Goal: Information Seeking & Learning: Check status

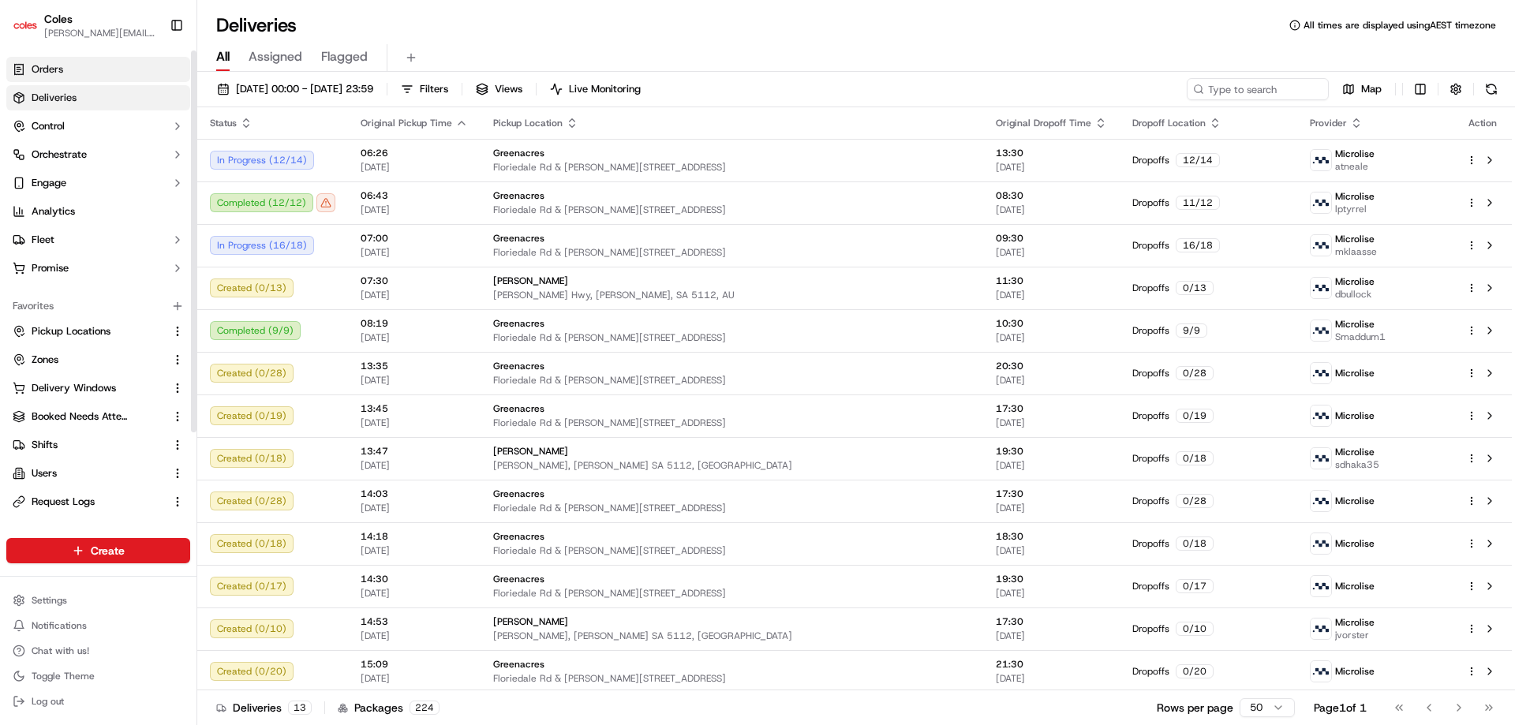
click at [47, 68] on span "Orders" at bounding box center [48, 69] width 32 height 14
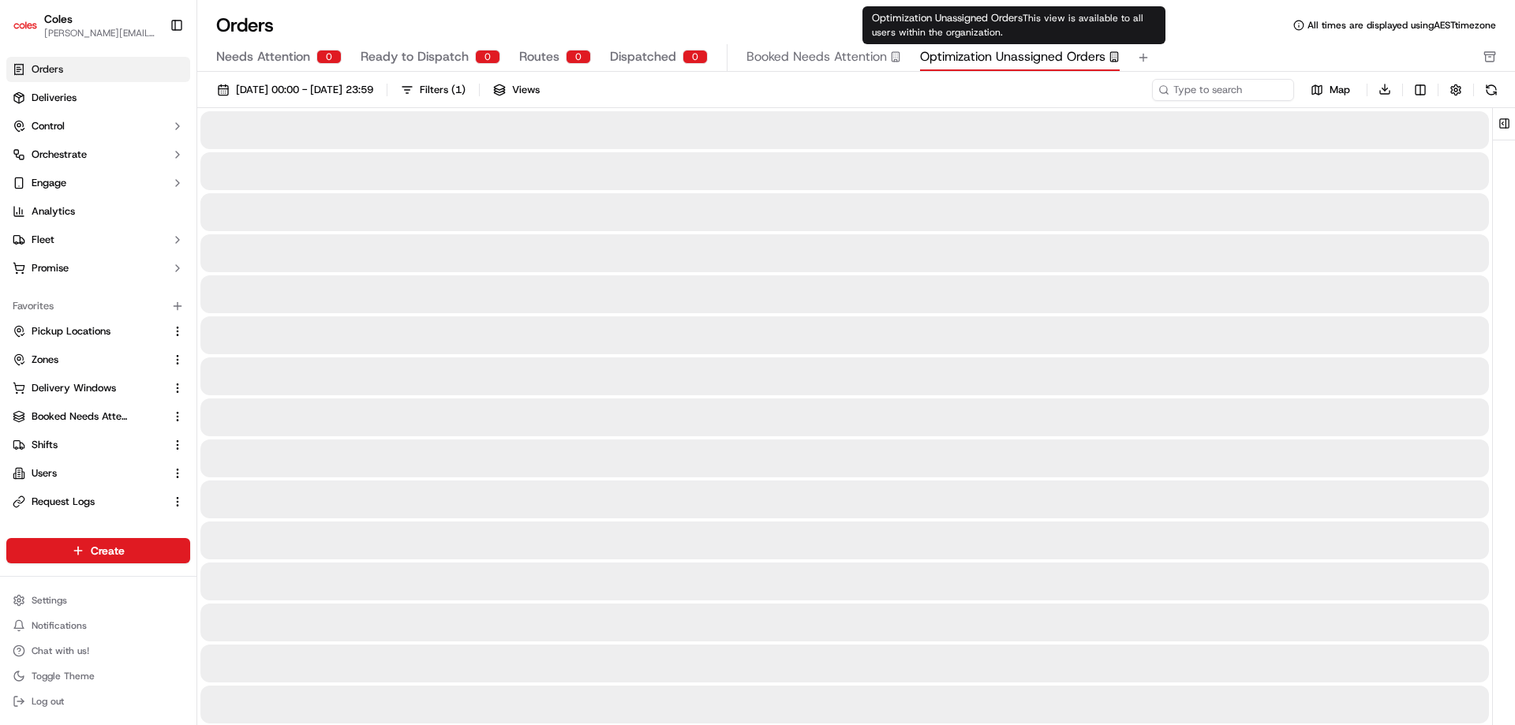
click at [977, 60] on span "Optimization Unassigned Orders" at bounding box center [1012, 56] width 185 height 19
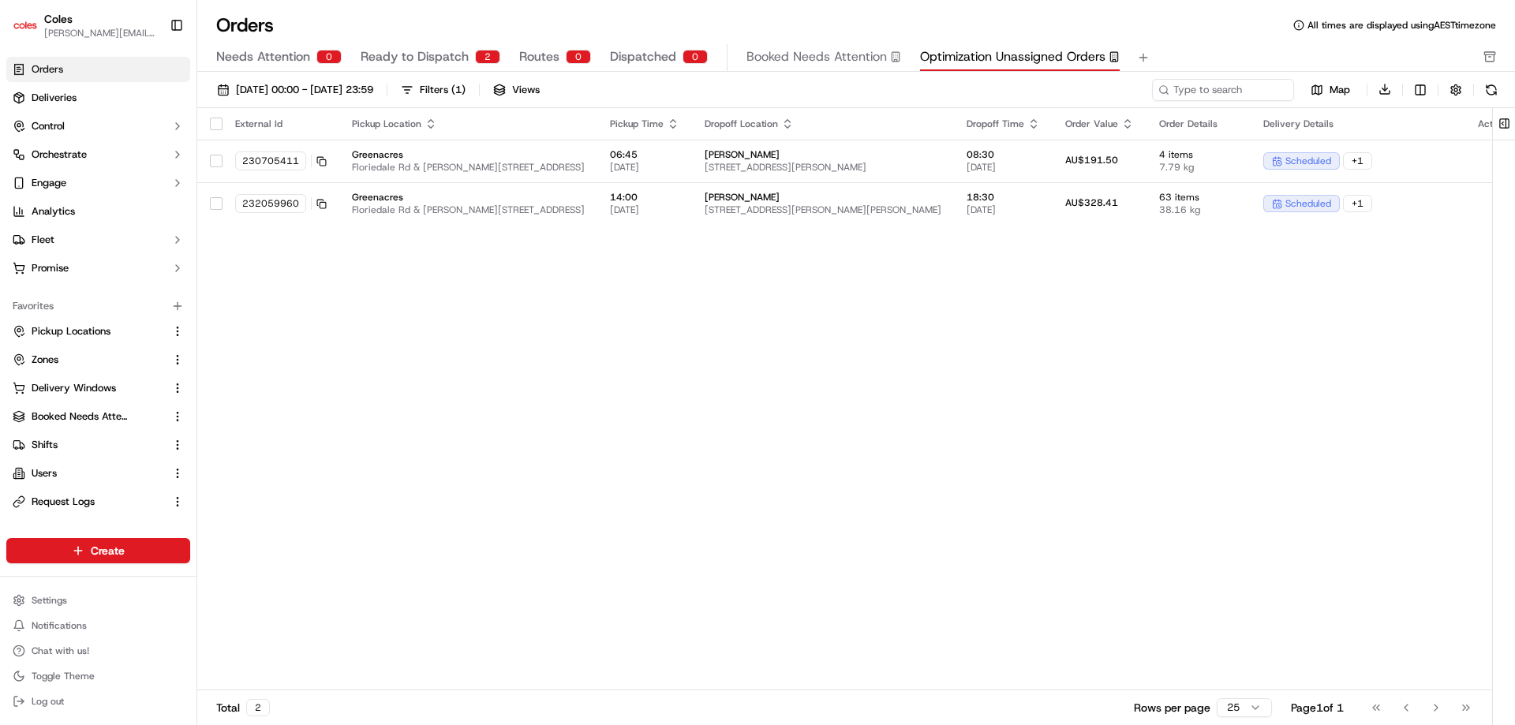
click at [624, 56] on div "Needs Attention 0 Ready to Dispatch 2 Routes 0 Dispatched 0 Booked Needs Attent…" at bounding box center [845, 57] width 1258 height 27
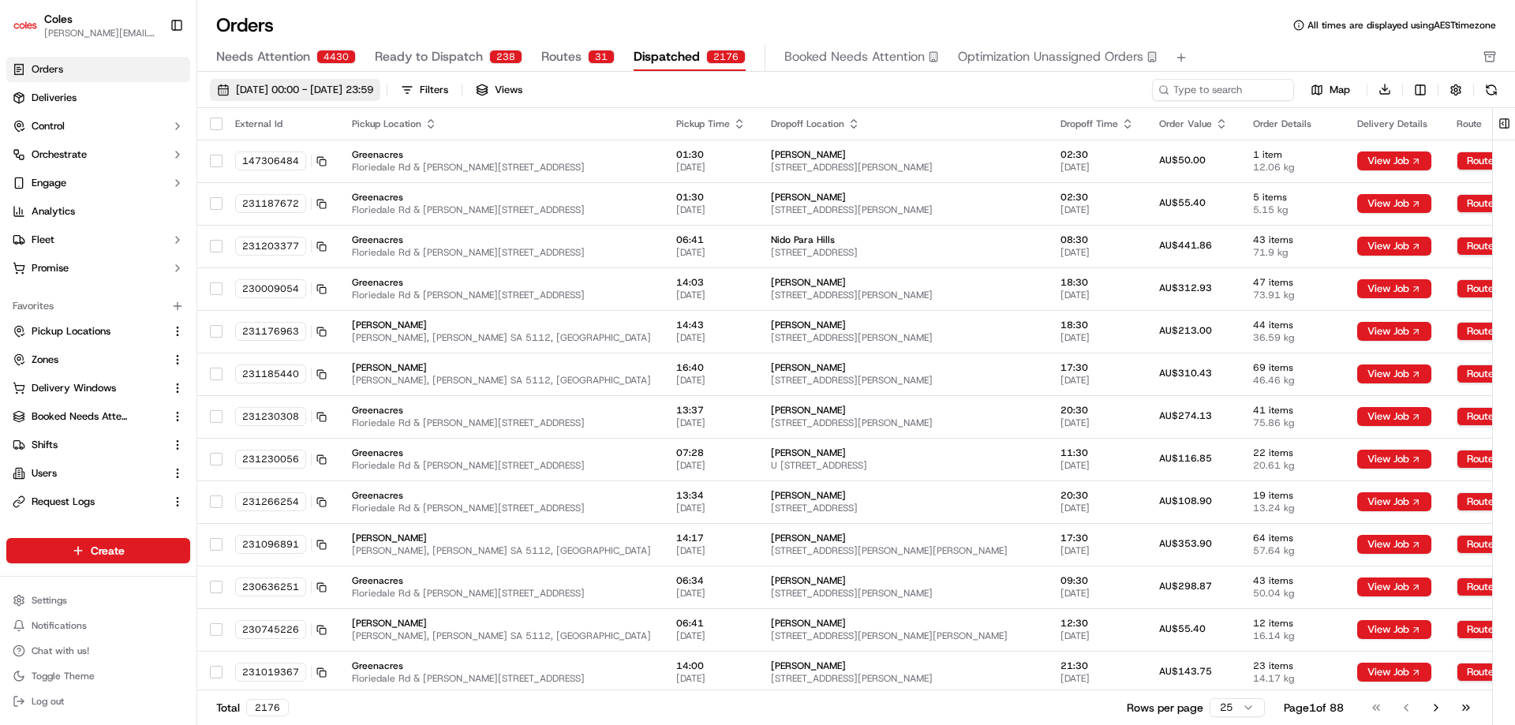
click at [373, 88] on span "[DATE] 00:00 - [DATE] 23:59" at bounding box center [304, 90] width 137 height 14
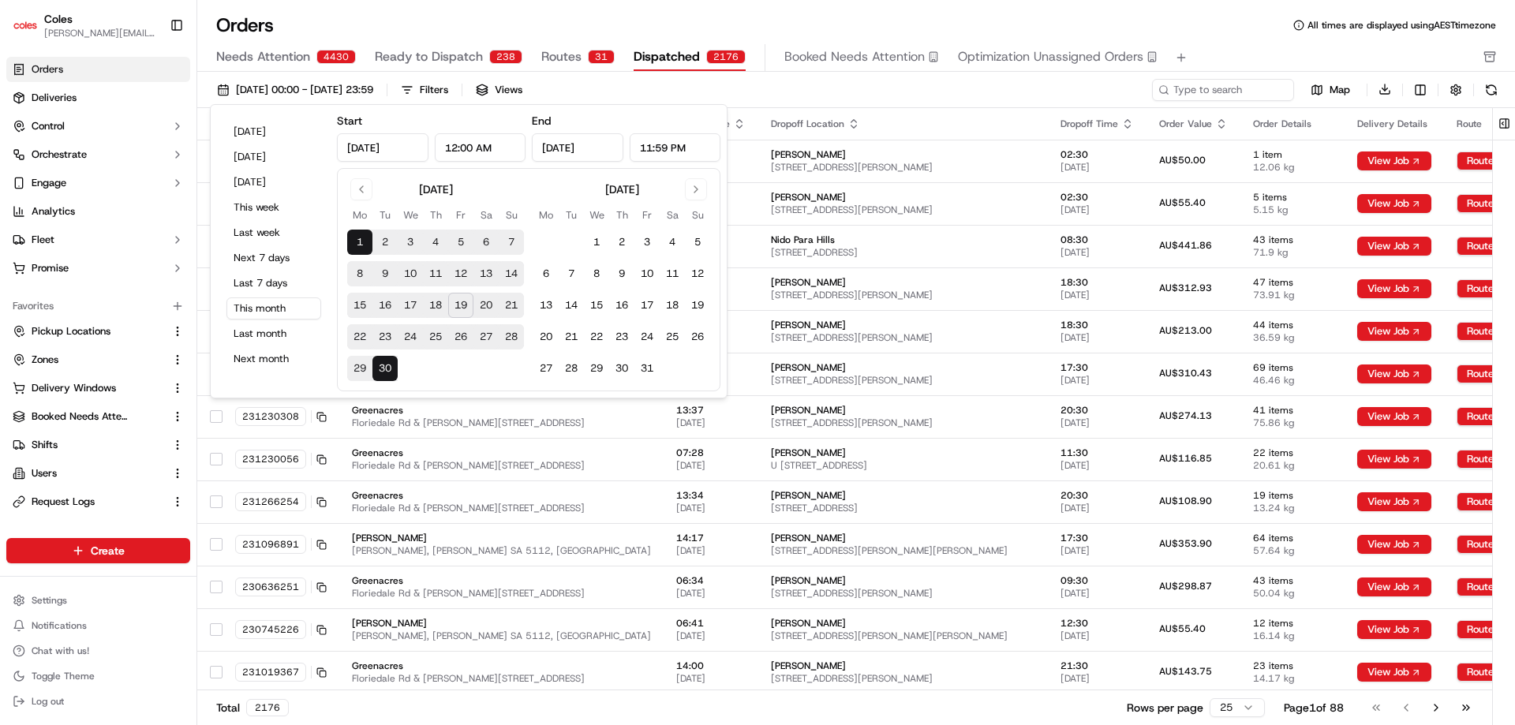
click at [460, 304] on button "19" at bounding box center [460, 305] width 25 height 25
type input "[DATE]"
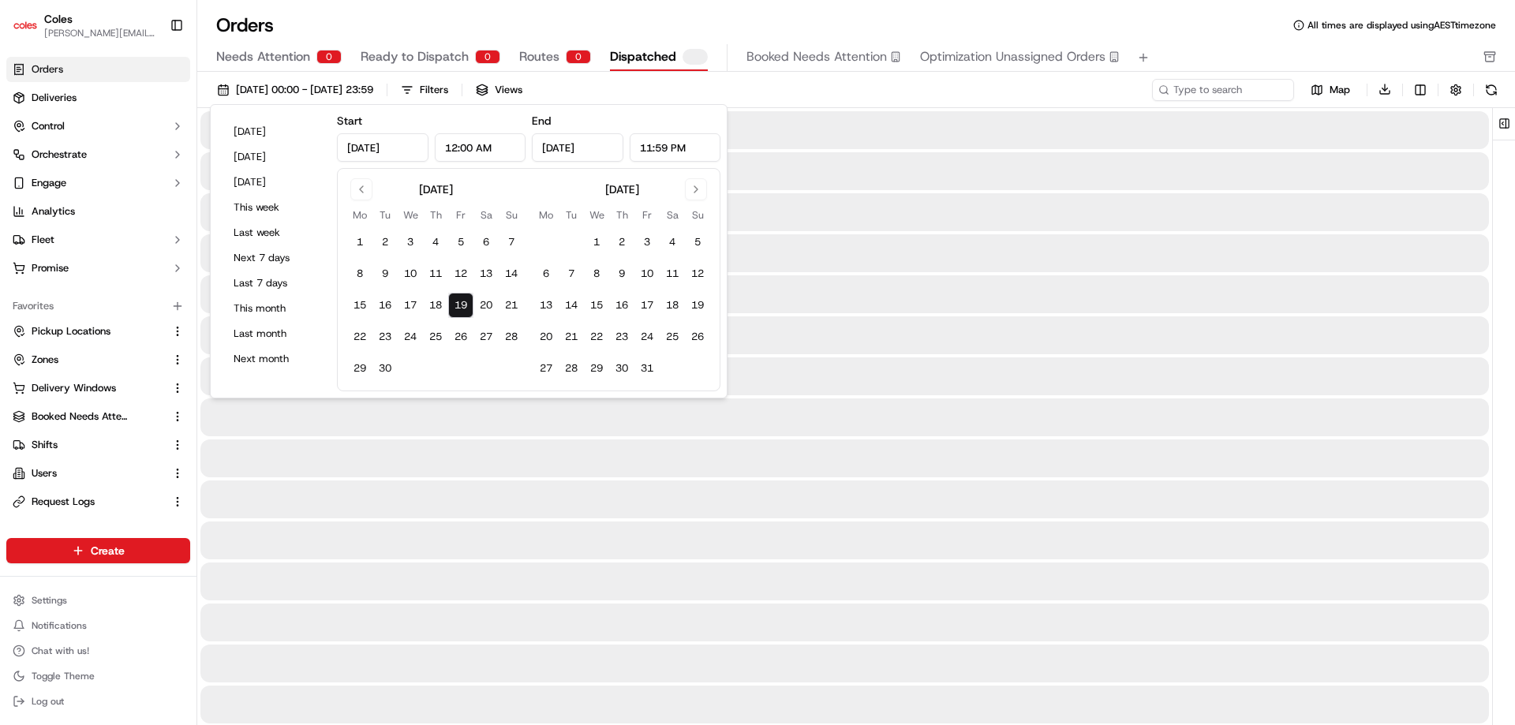
click at [460, 304] on button "19" at bounding box center [460, 305] width 25 height 25
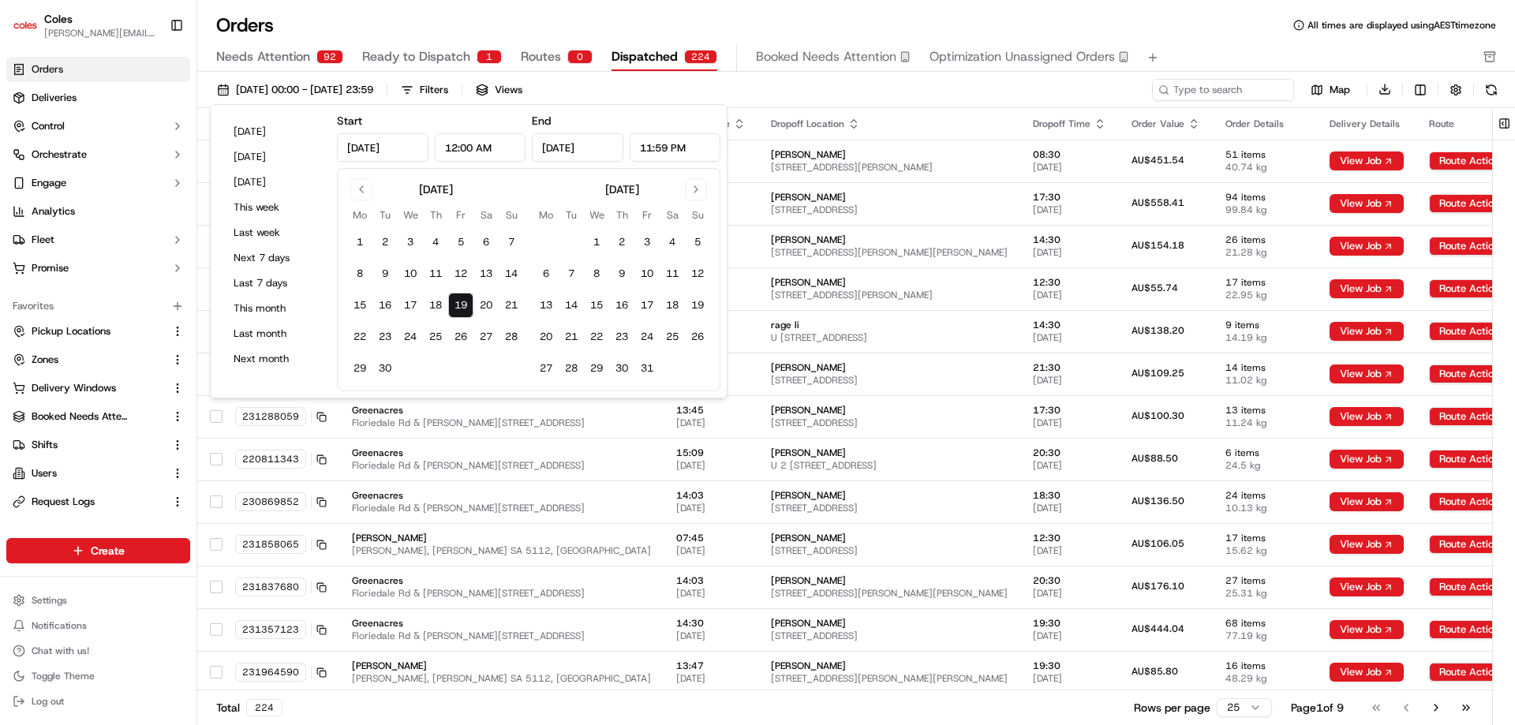
click at [694, 91] on div "19/09/2025 00:00 - 19/09/2025 23:59 Filters Views" at bounding box center [679, 90] width 939 height 22
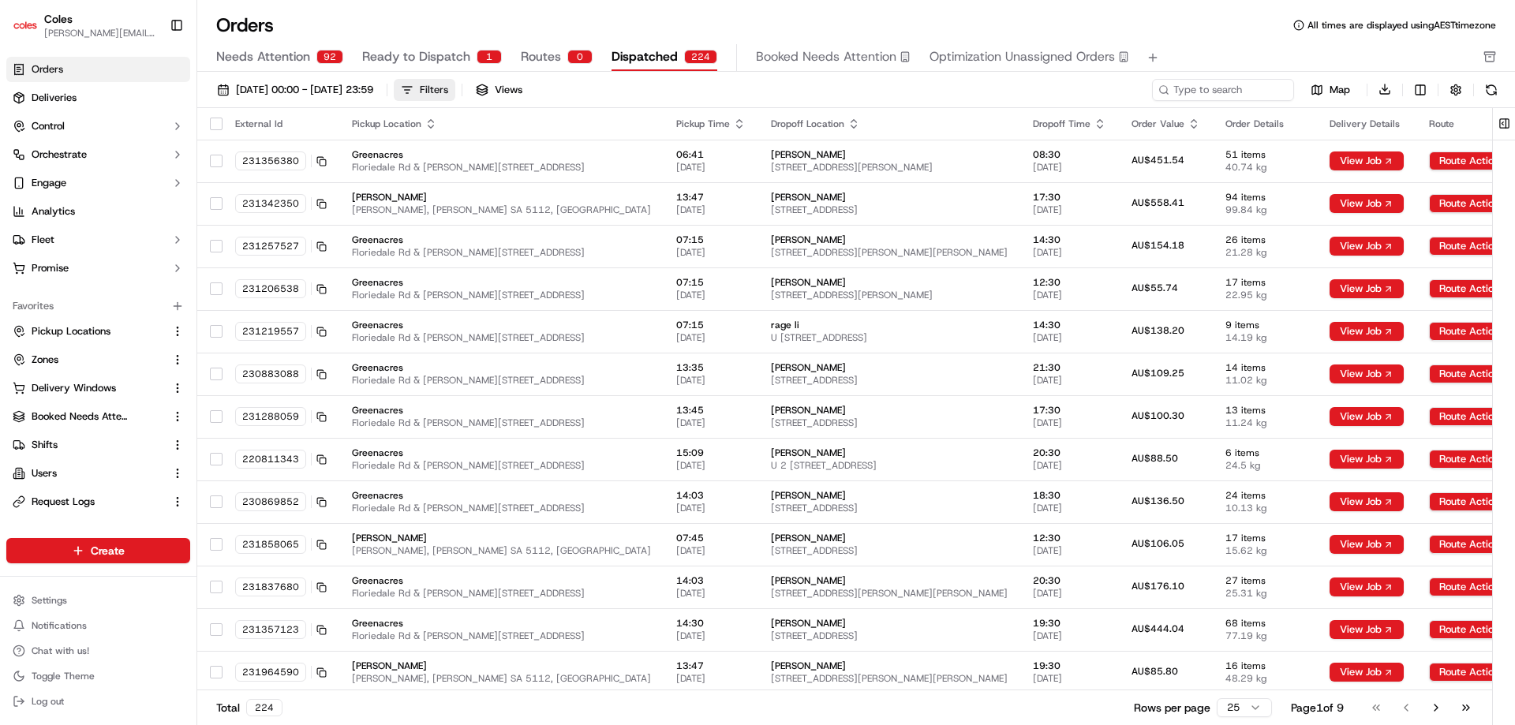
click at [448, 95] on div "Filters" at bounding box center [434, 90] width 28 height 14
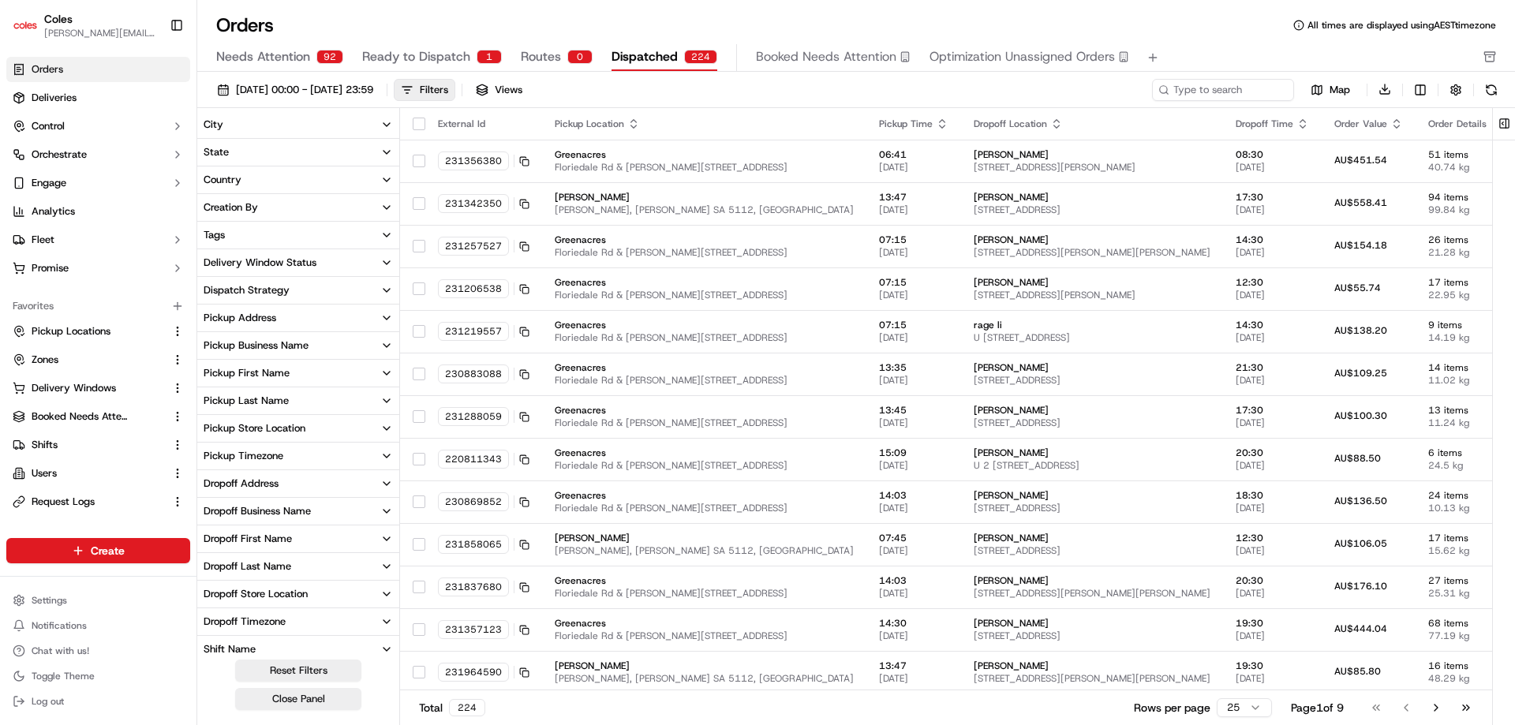
click at [234, 426] on div "Pickup Store Location" at bounding box center [255, 428] width 102 height 14
click at [207, 499] on button "[PERSON_NAME]" at bounding box center [210, 500] width 13 height 13
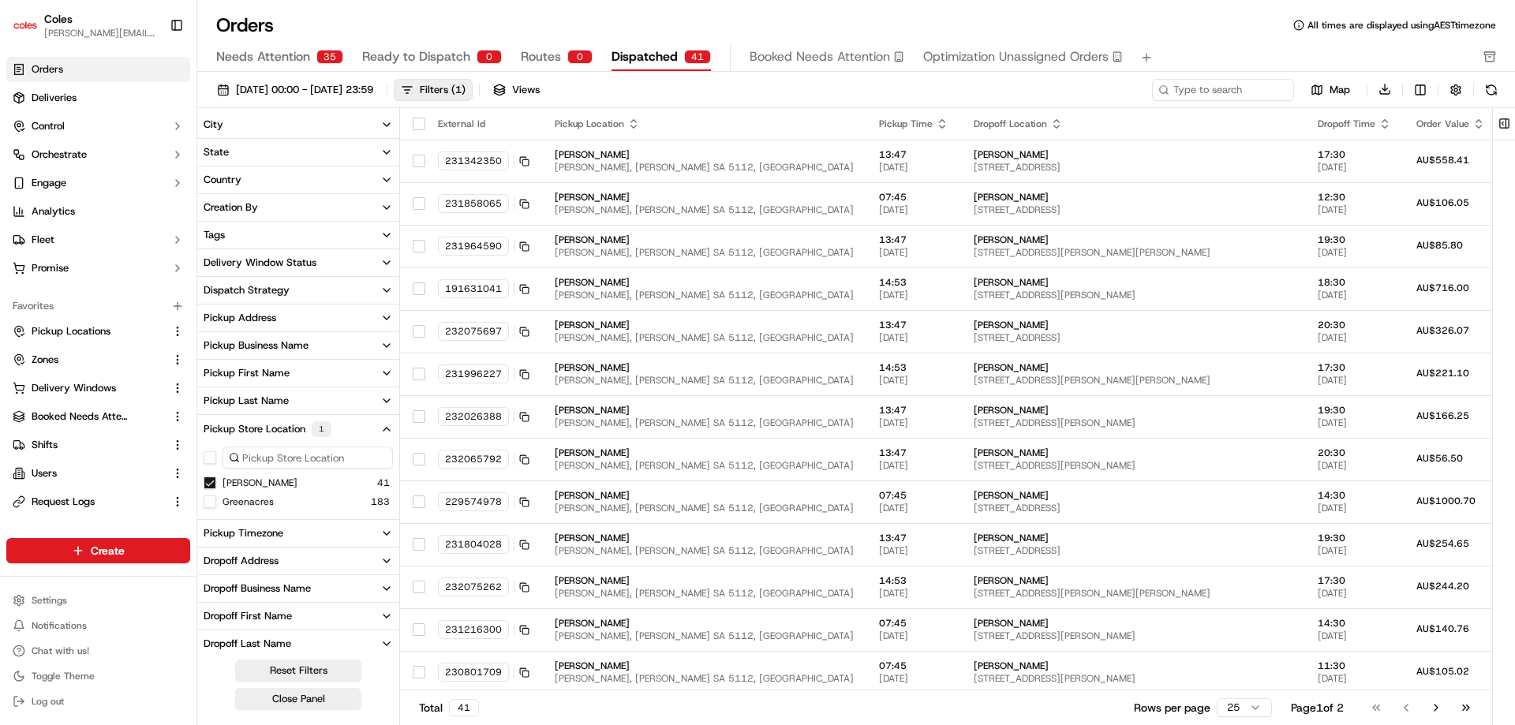
click at [327, 264] on button "Delivery Window Status" at bounding box center [298, 262] width 202 height 27
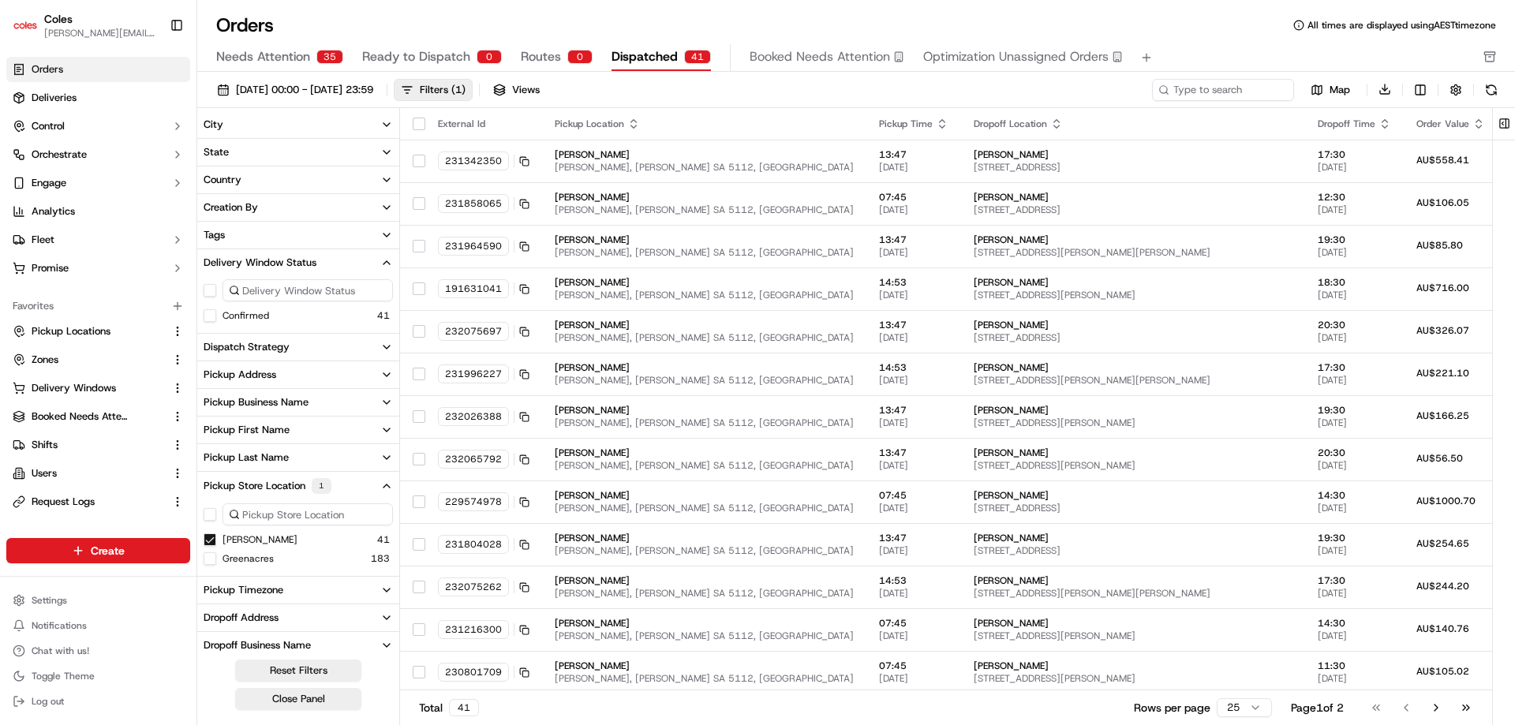
click at [327, 264] on button "Delivery Window Status" at bounding box center [298, 262] width 202 height 27
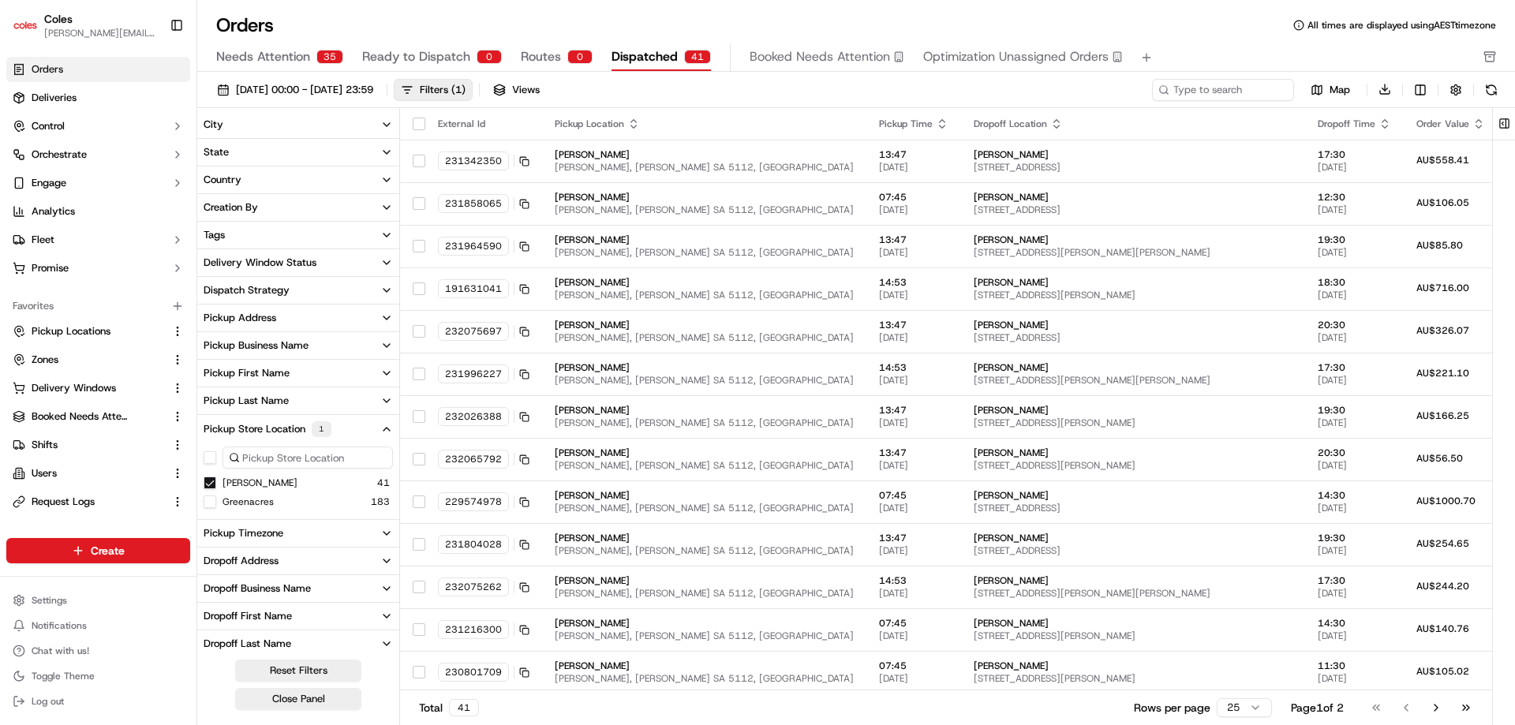
click at [320, 230] on button "Tags" at bounding box center [298, 235] width 202 height 27
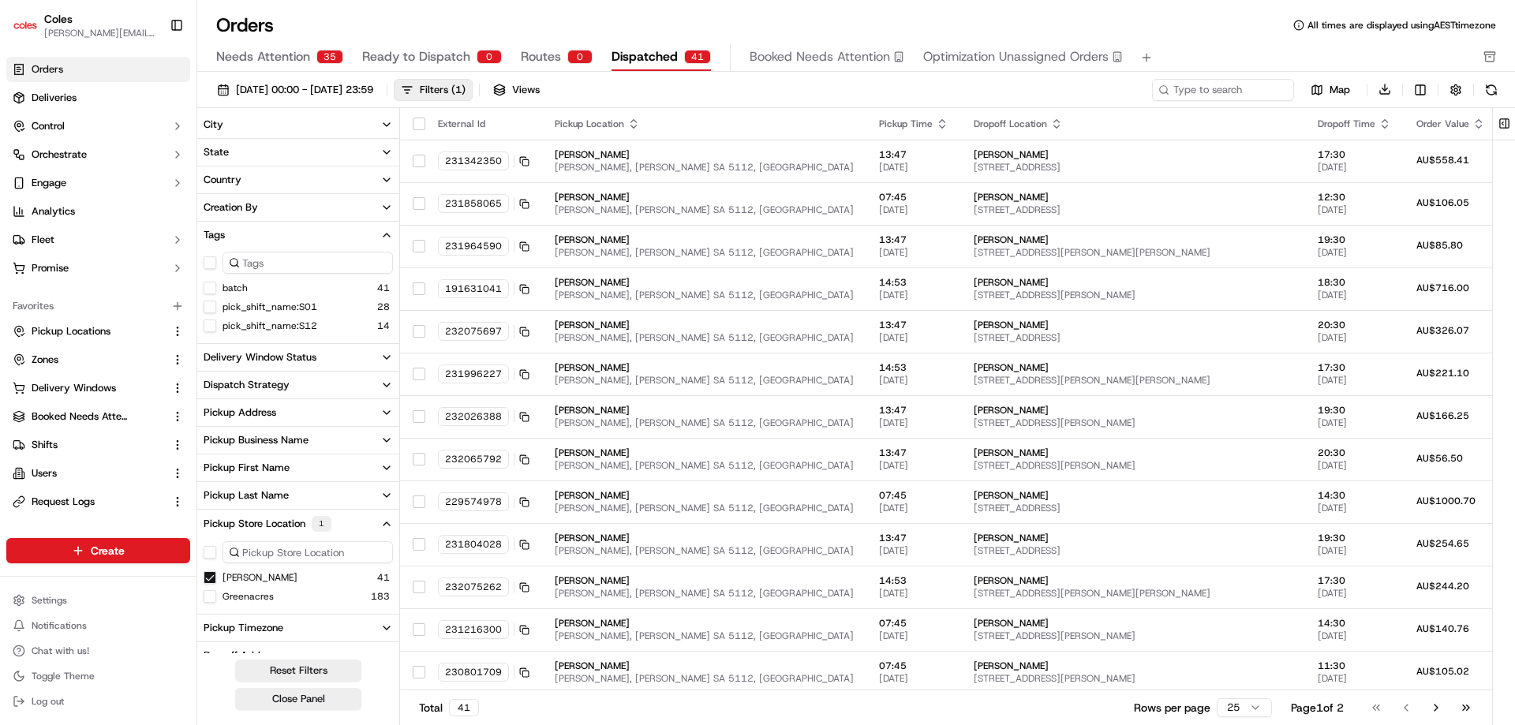
click at [211, 306] on button "pick_shift_name:S01" at bounding box center [210, 307] width 13 height 13
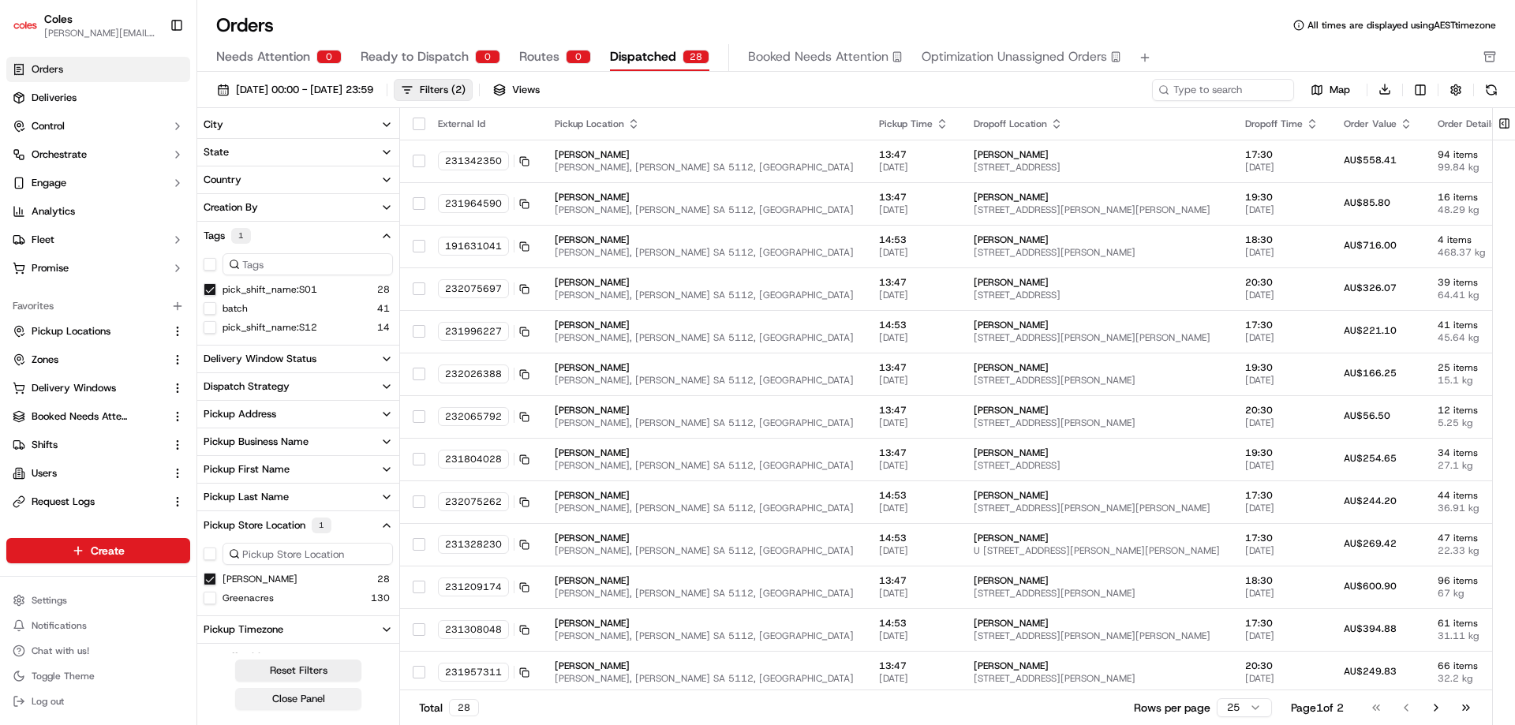
click at [281, 700] on button "Close Panel" at bounding box center [298, 699] width 126 height 22
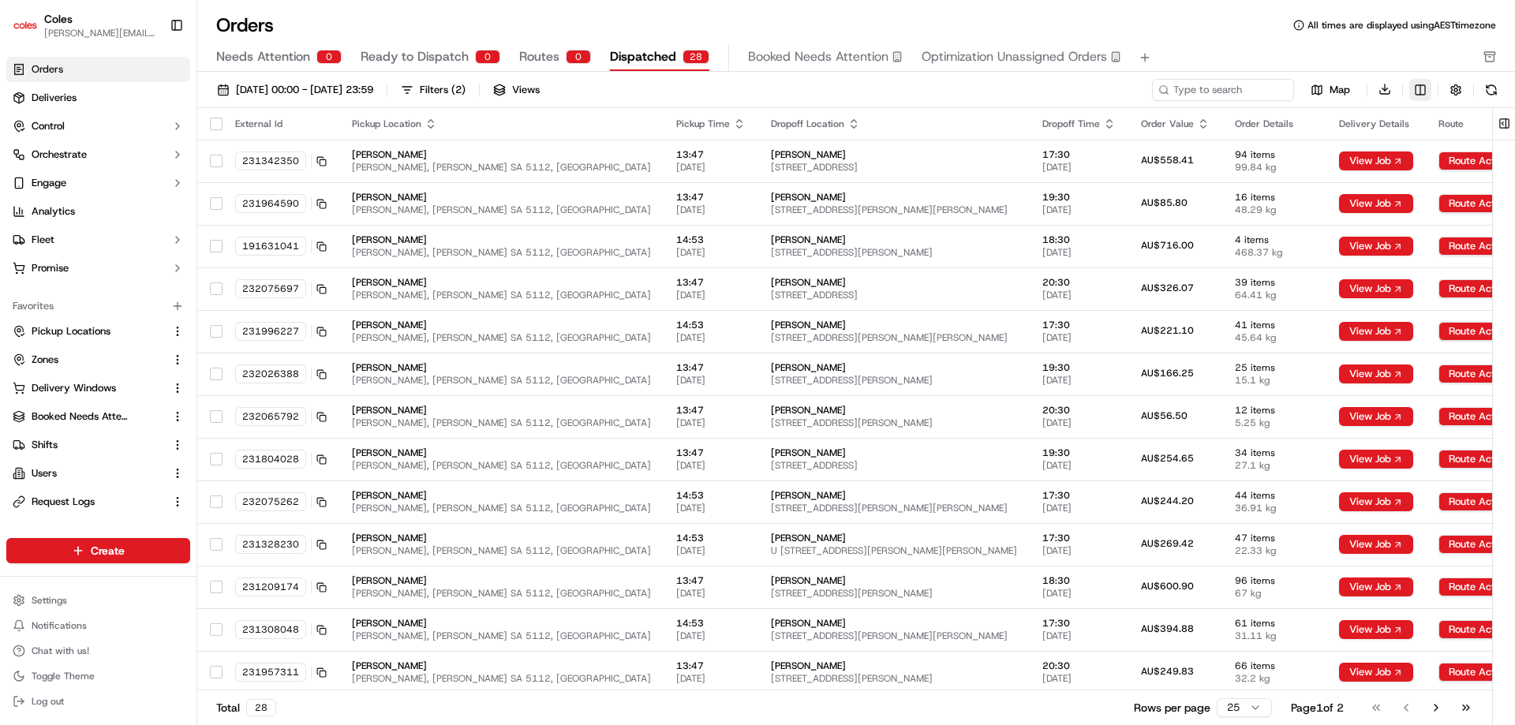
click at [1419, 92] on html "Coles jyothi.nandeppanavar@coles.com.au Toggle Sidebar Orders Deliveries Contro…" at bounding box center [757, 362] width 1515 height 725
click at [1205, 43] on html "Coles jyothi.nandeppanavar@coles.com.au Toggle Sidebar Orders Deliveries Contro…" at bounding box center [757, 362] width 1515 height 725
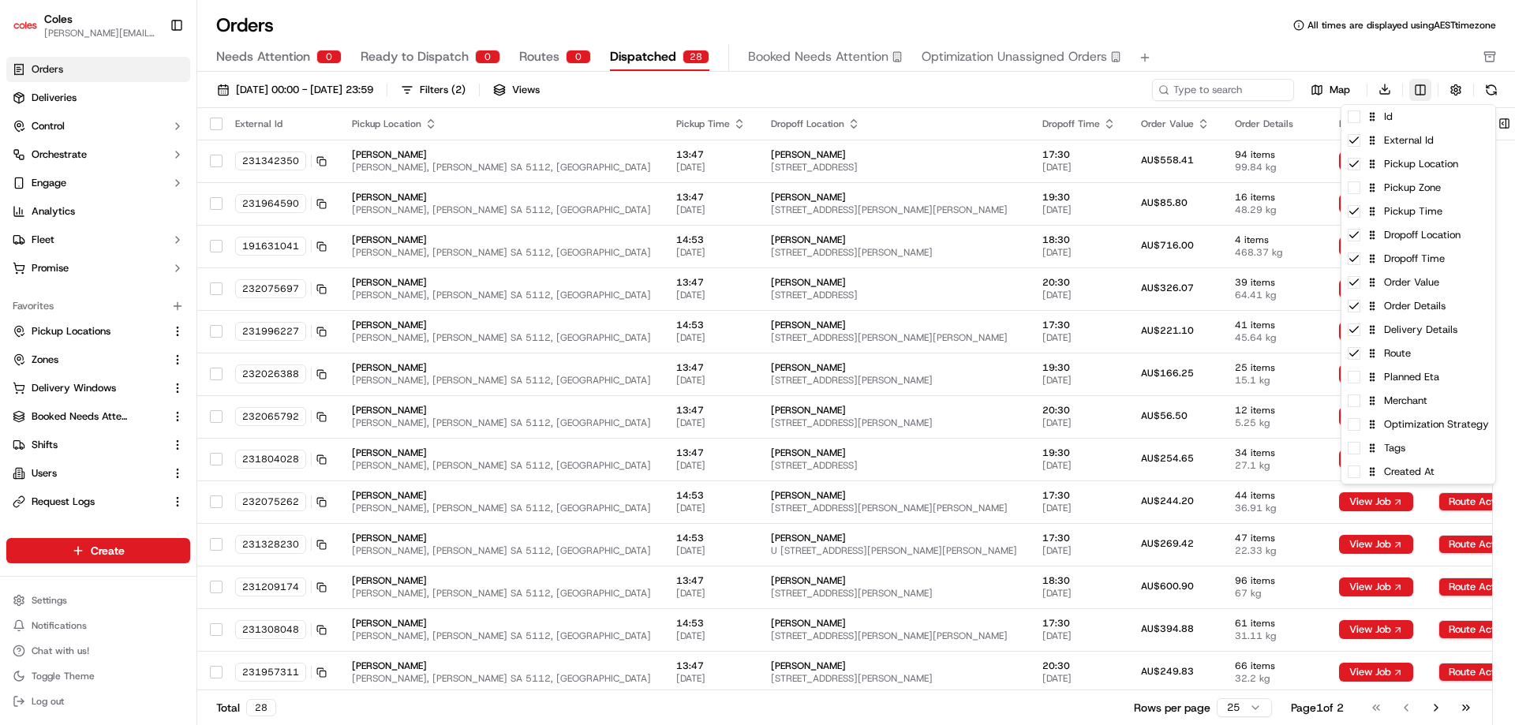
click at [1418, 87] on html "Coles jyothi.nandeppanavar@coles.com.au Toggle Sidebar Orders Deliveries Contro…" at bounding box center [757, 362] width 1515 height 725
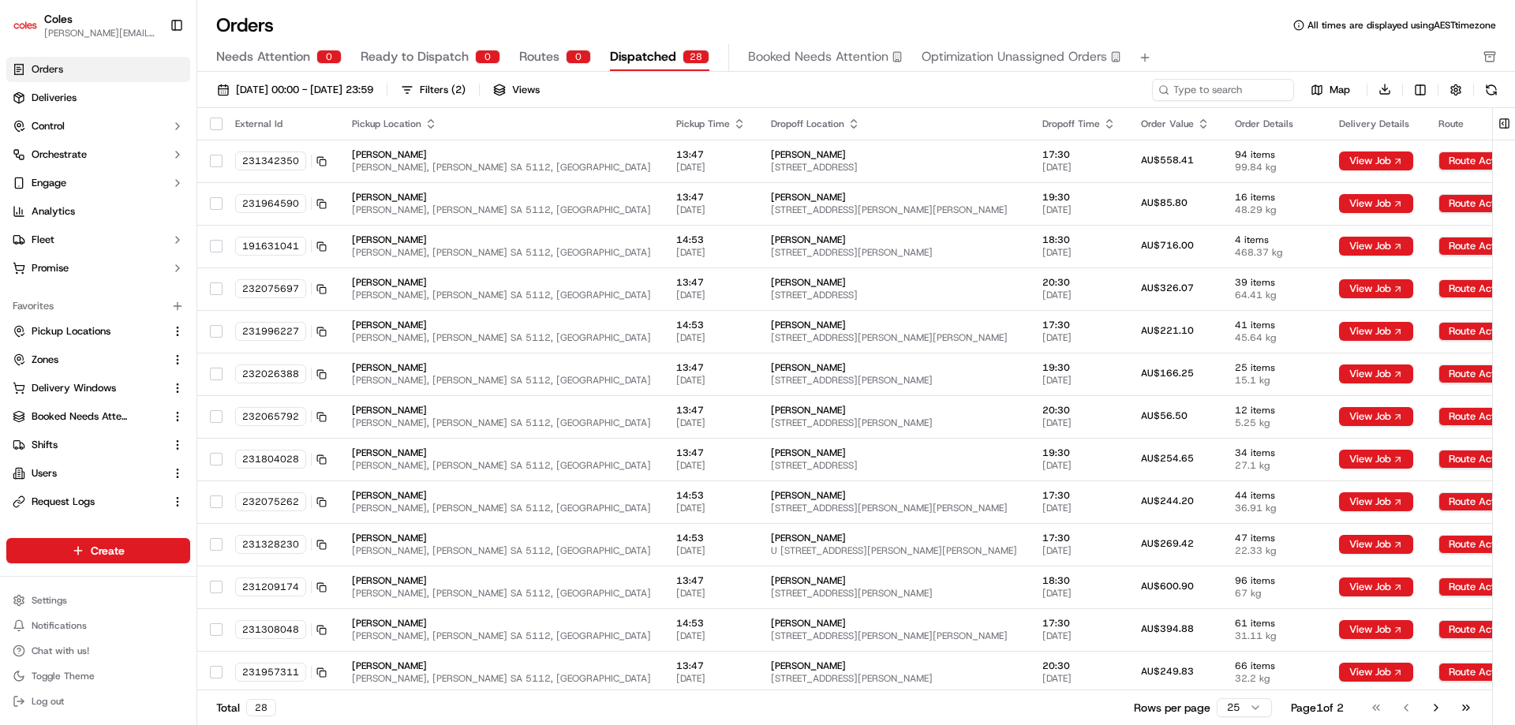
click at [1165, 13] on html "Coles jyothi.nandeppanavar@coles.com.au Toggle Sidebar Orders Deliveries Contro…" at bounding box center [757, 362] width 1515 height 725
click at [465, 90] on div "Filters ( 2 )" at bounding box center [443, 90] width 46 height 14
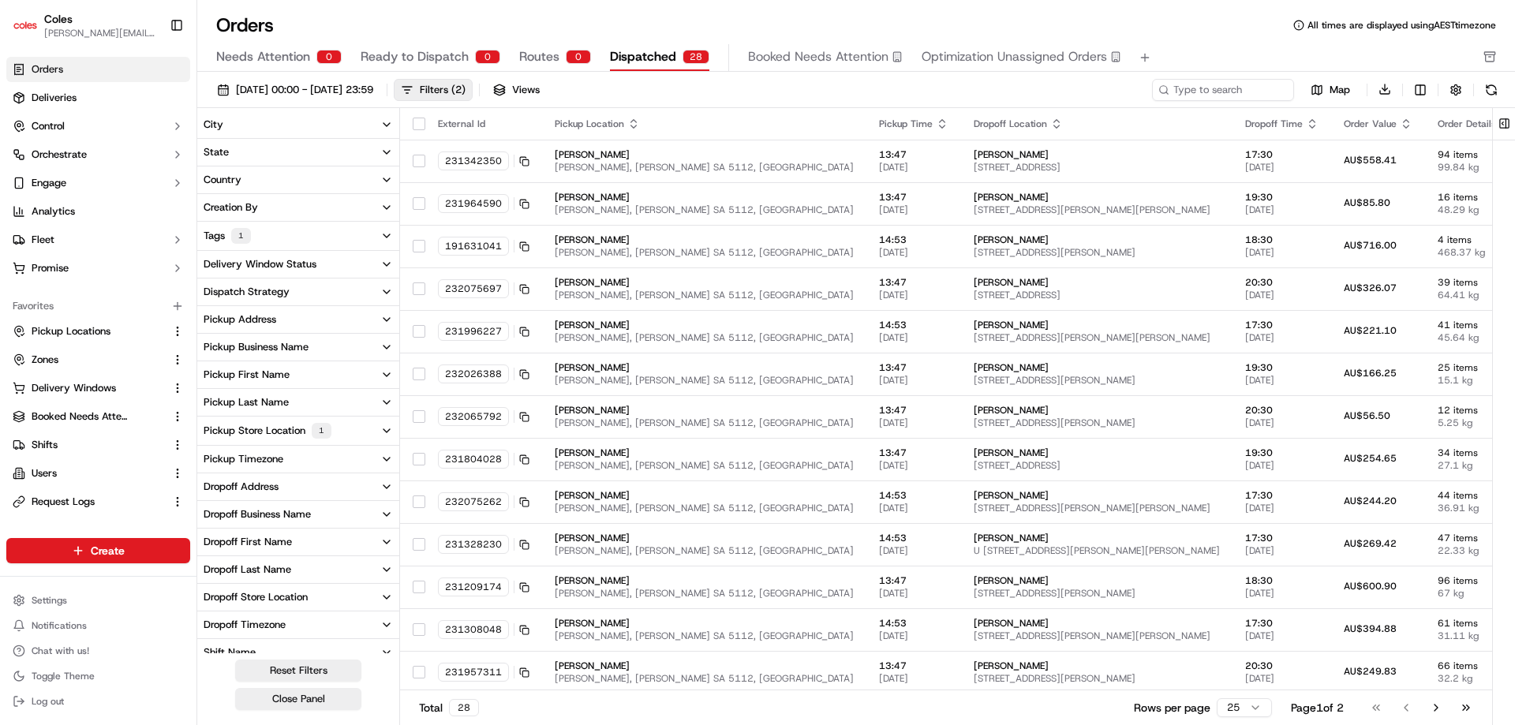
click at [245, 650] on div "Shift Name" at bounding box center [230, 652] width 52 height 14
click at [383, 570] on icon "button" at bounding box center [386, 569] width 13 height 13
click at [381, 397] on icon "button" at bounding box center [386, 402] width 13 height 13
click at [370, 578] on button "Dropoff Business Name" at bounding box center [298, 571] width 202 height 27
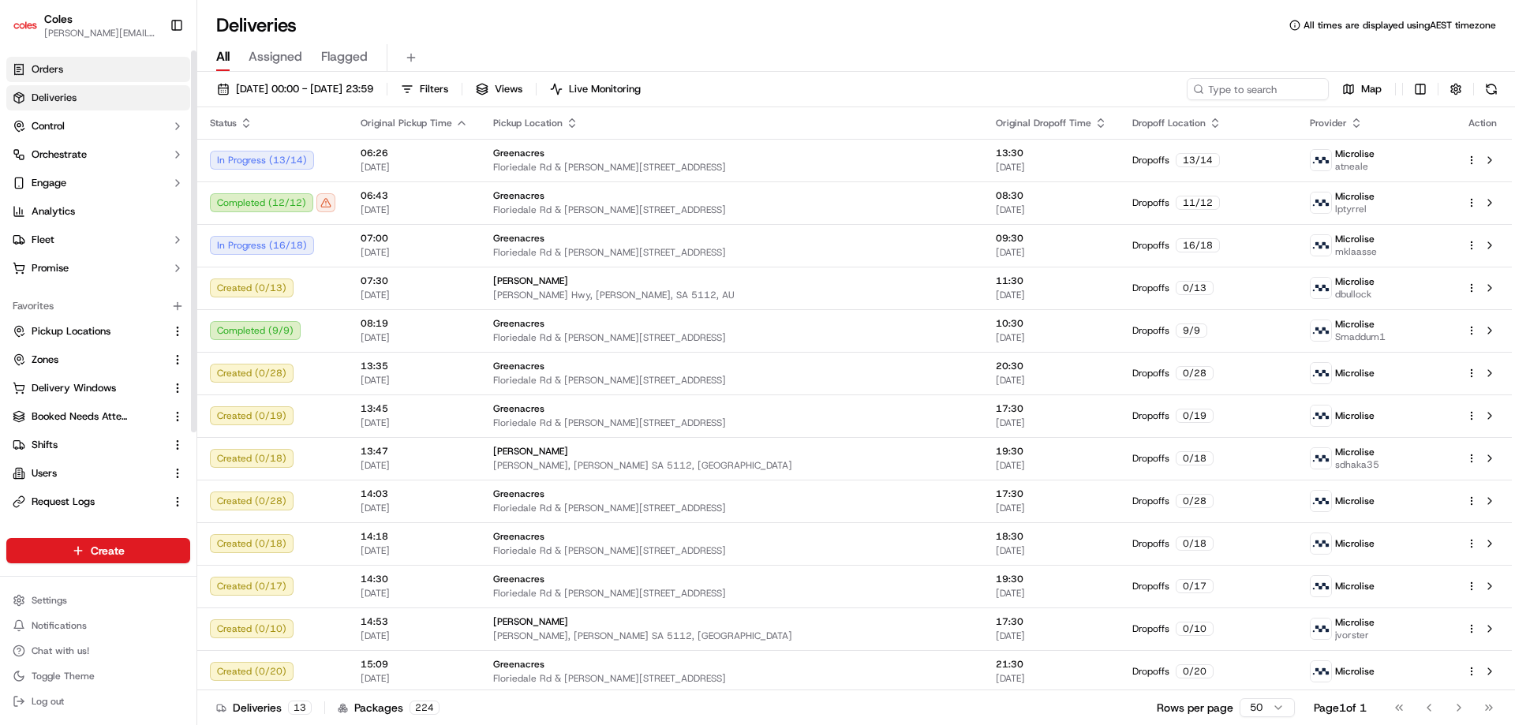
click at [89, 69] on link "Orders" at bounding box center [98, 69] width 184 height 25
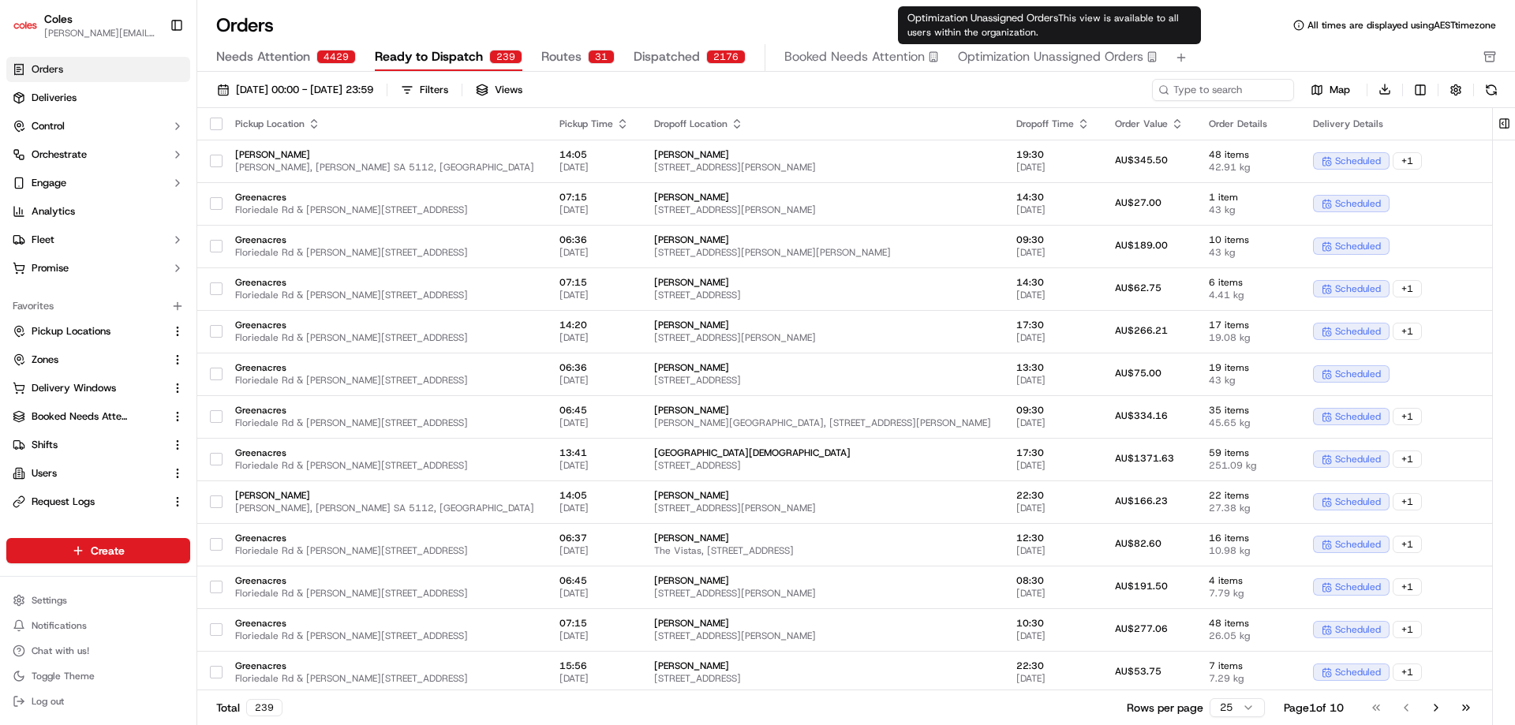
click at [980, 55] on span "Optimization Unassigned Orders" at bounding box center [1050, 56] width 185 height 19
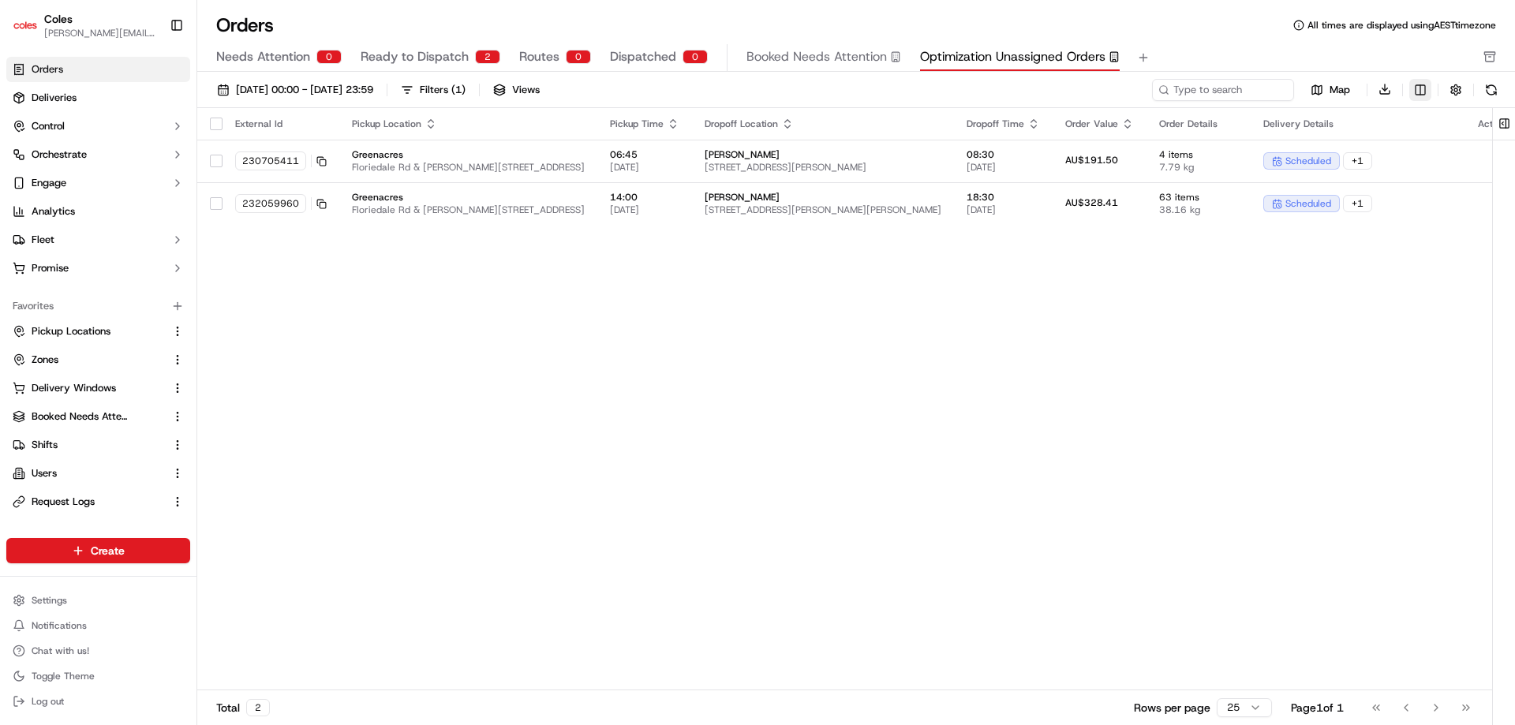
click at [1418, 93] on html "Coles jyothi.nandeppanavar@coles.com.au Toggle Sidebar Orders Deliveries Contro…" at bounding box center [757, 362] width 1515 height 725
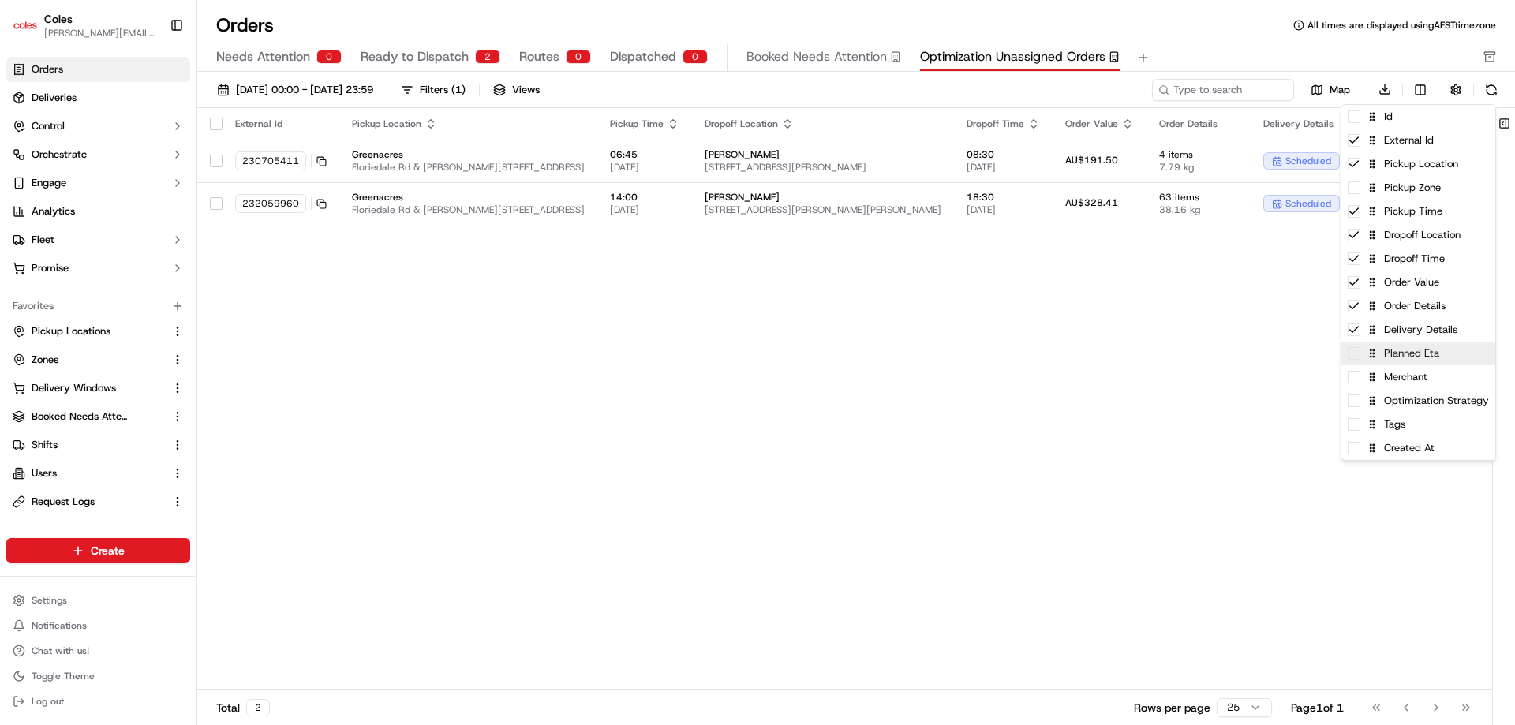
click at [1359, 355] on span at bounding box center [1354, 353] width 13 height 13
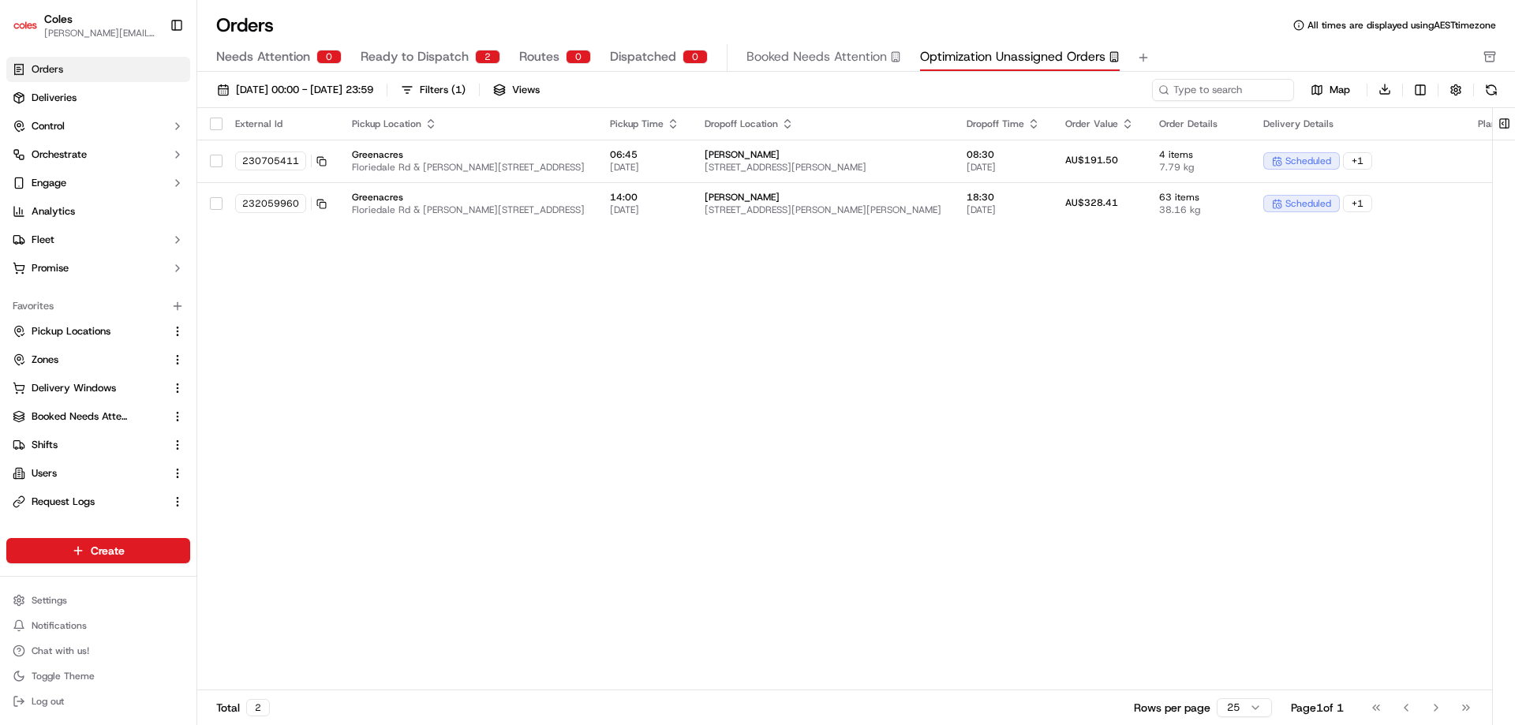
click at [1228, 398] on html "Coles jyothi.nandeppanavar@coles.com.au Toggle Sidebar Orders Deliveries Contro…" at bounding box center [757, 362] width 1515 height 725
click at [465, 84] on div "Filters ( 1 )" at bounding box center [443, 90] width 46 height 14
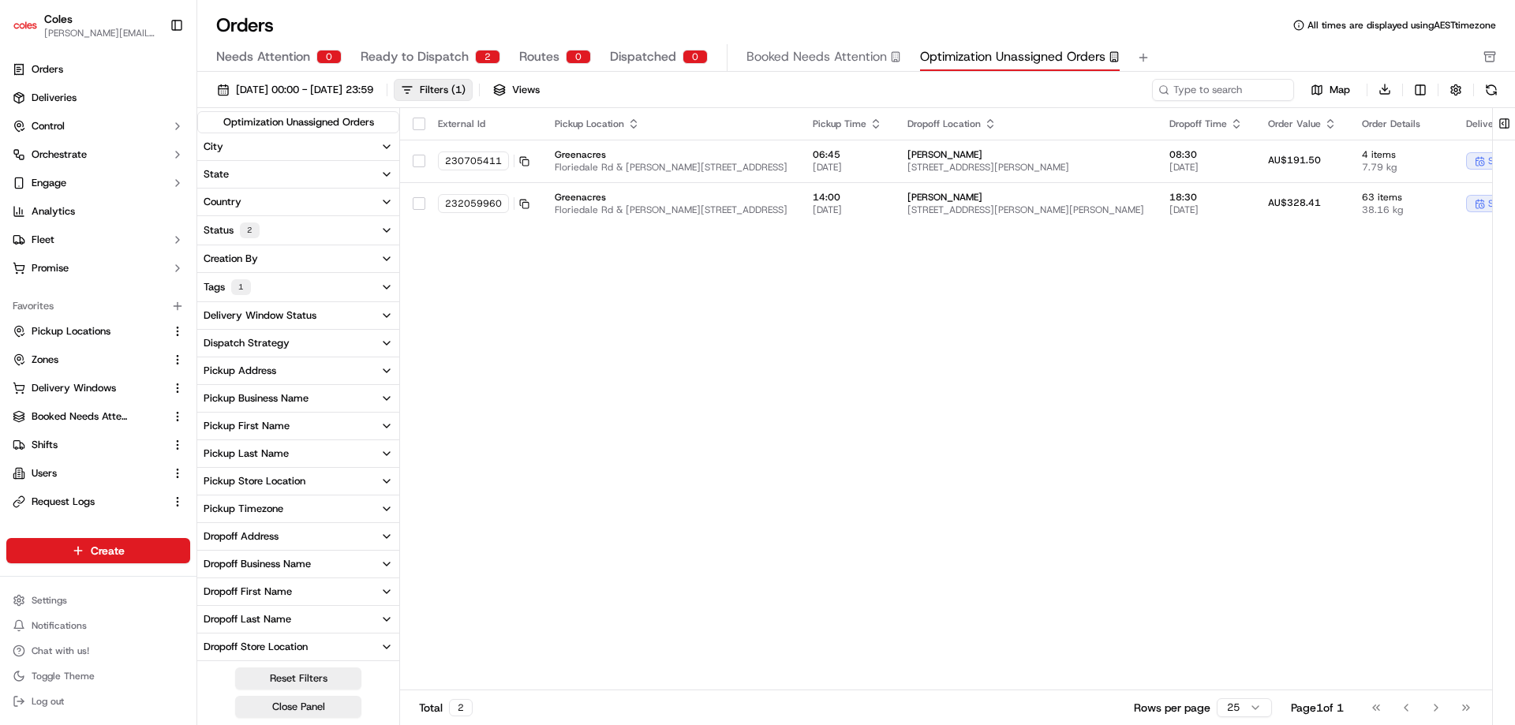
click at [613, 56] on span "Dispatched" at bounding box center [643, 56] width 66 height 19
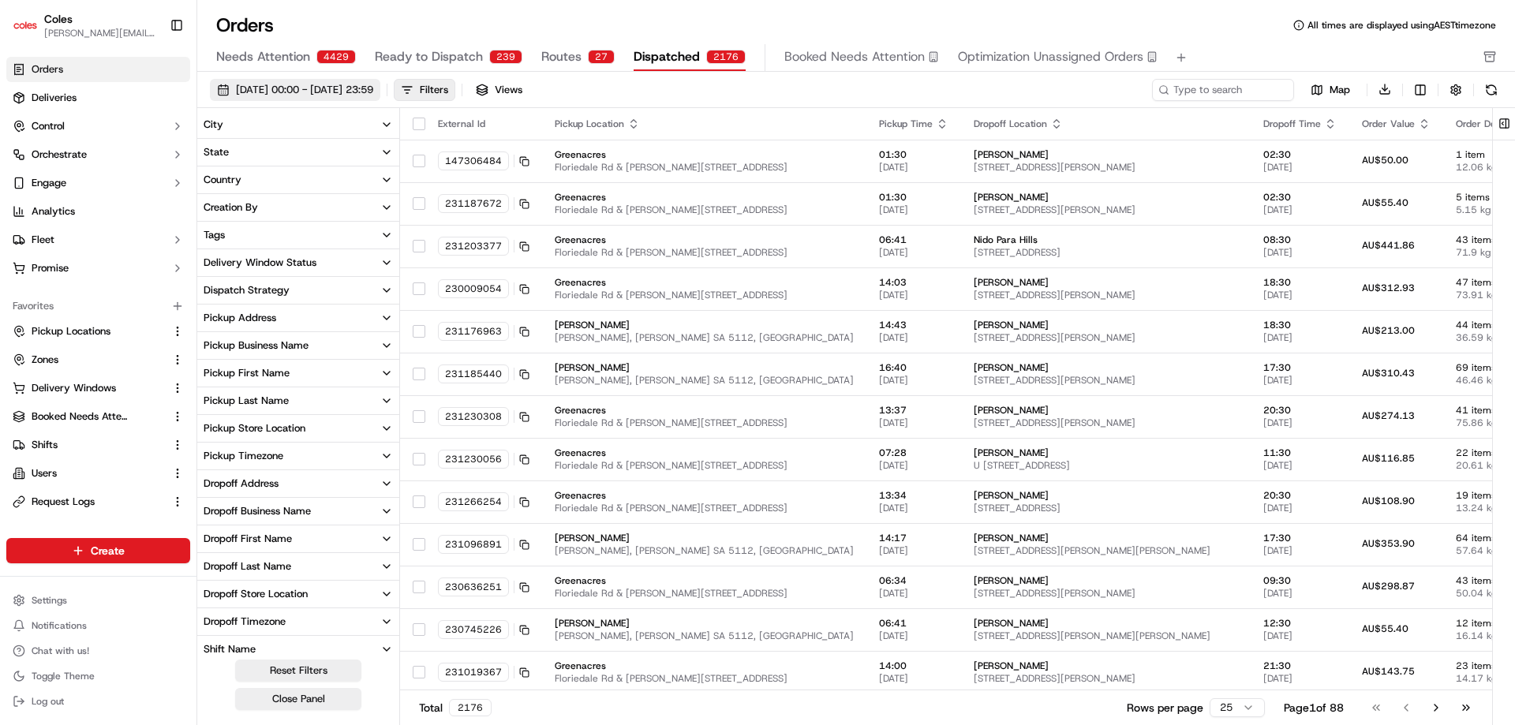
click at [373, 91] on span "[DATE] 00:00 - [DATE] 23:59" at bounding box center [304, 90] width 137 height 14
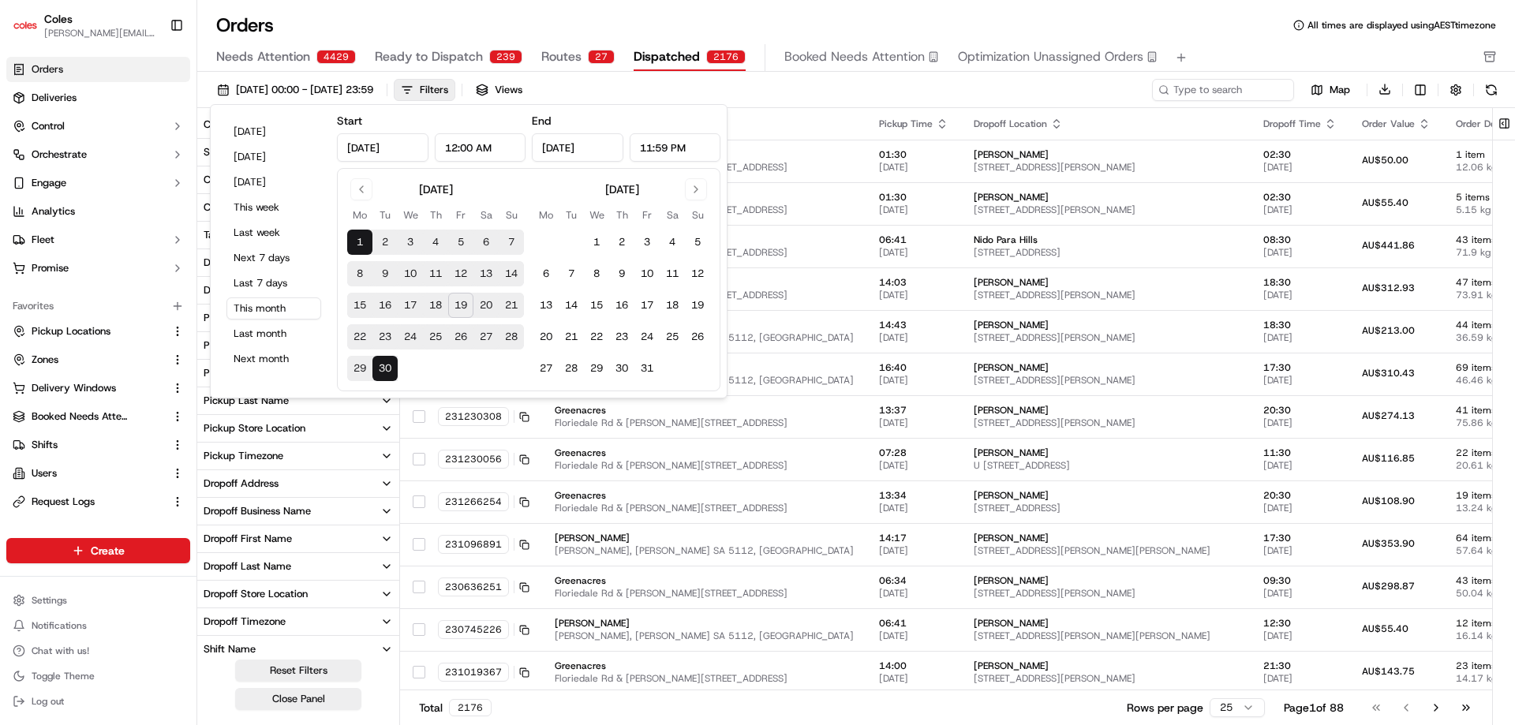
click at [460, 298] on button "19" at bounding box center [460, 305] width 25 height 25
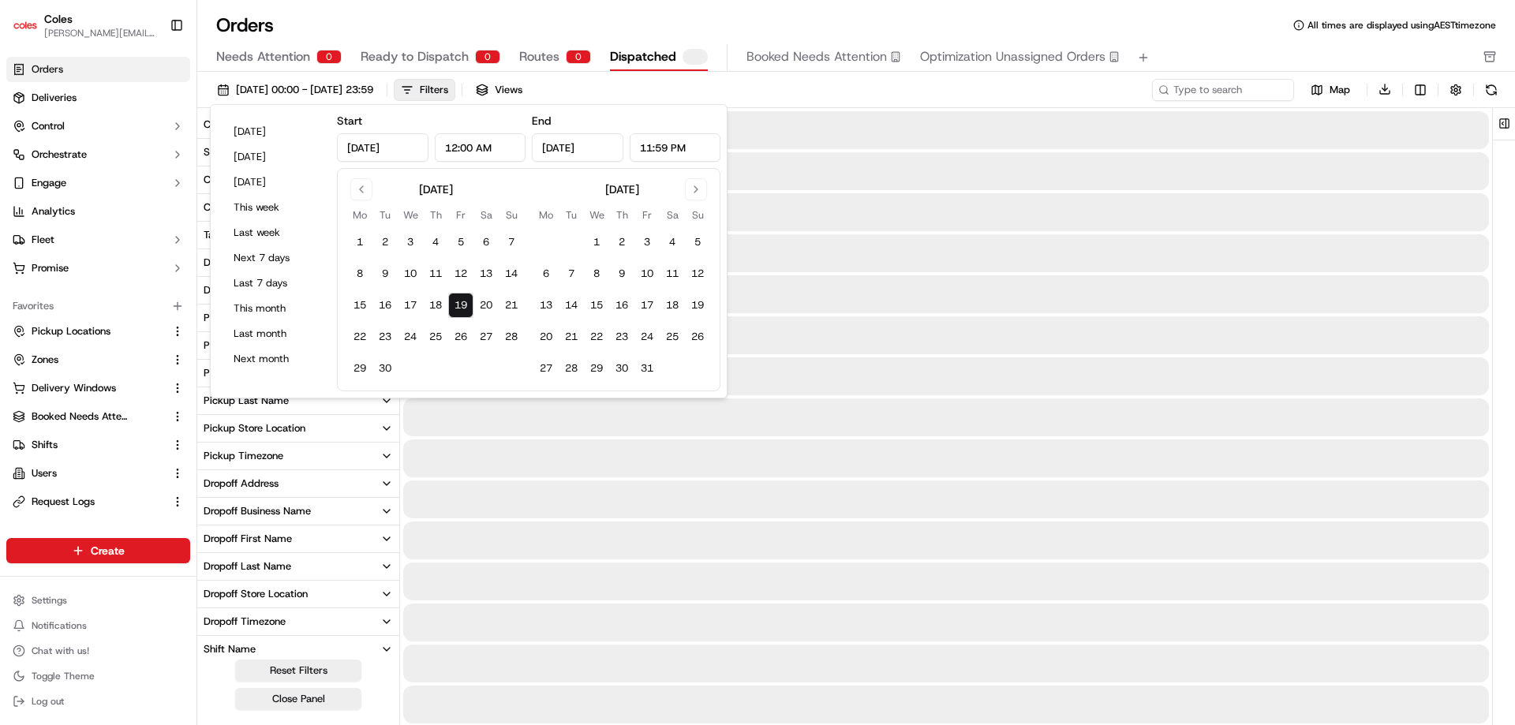
type input "[DATE]"
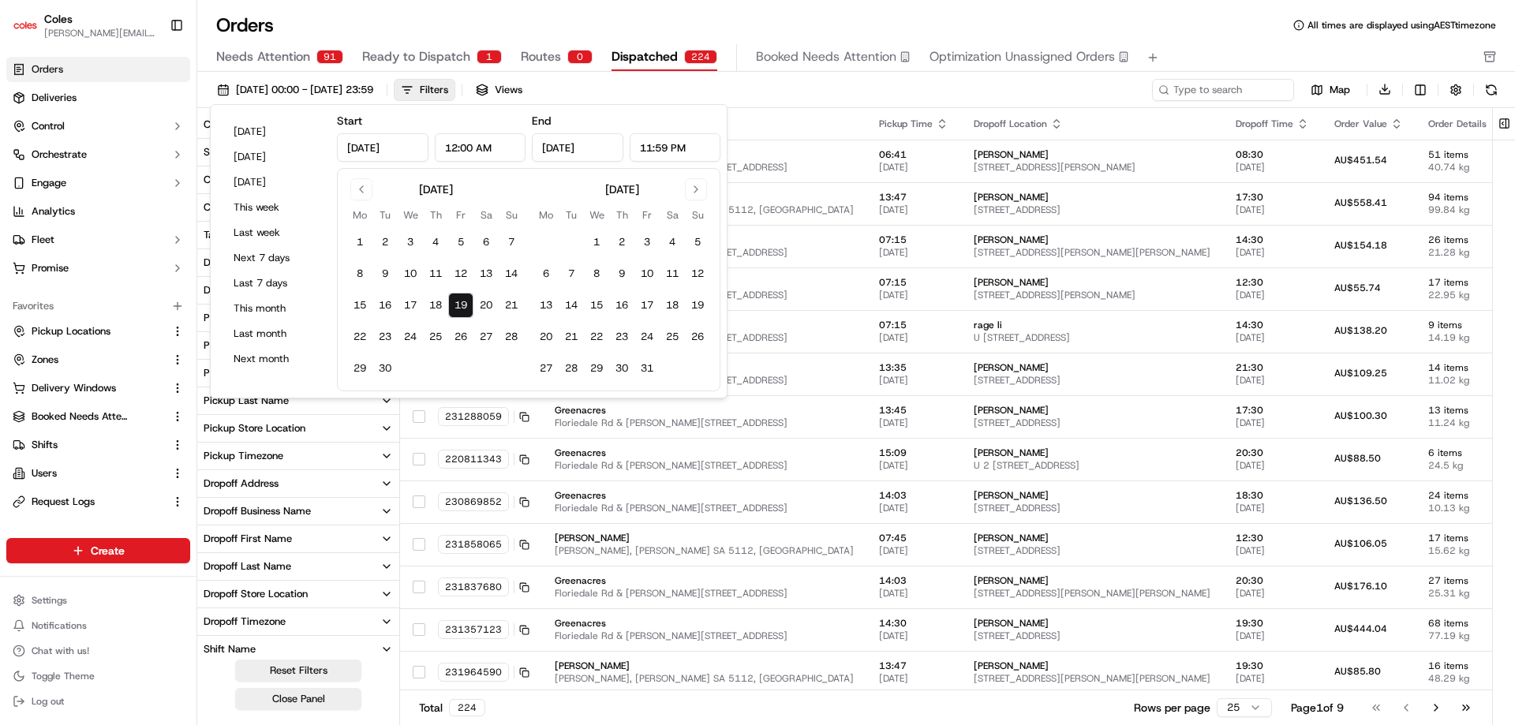
click at [683, 27] on div "Orders All times are displayed using AEST timezone" at bounding box center [856, 25] width 1318 height 25
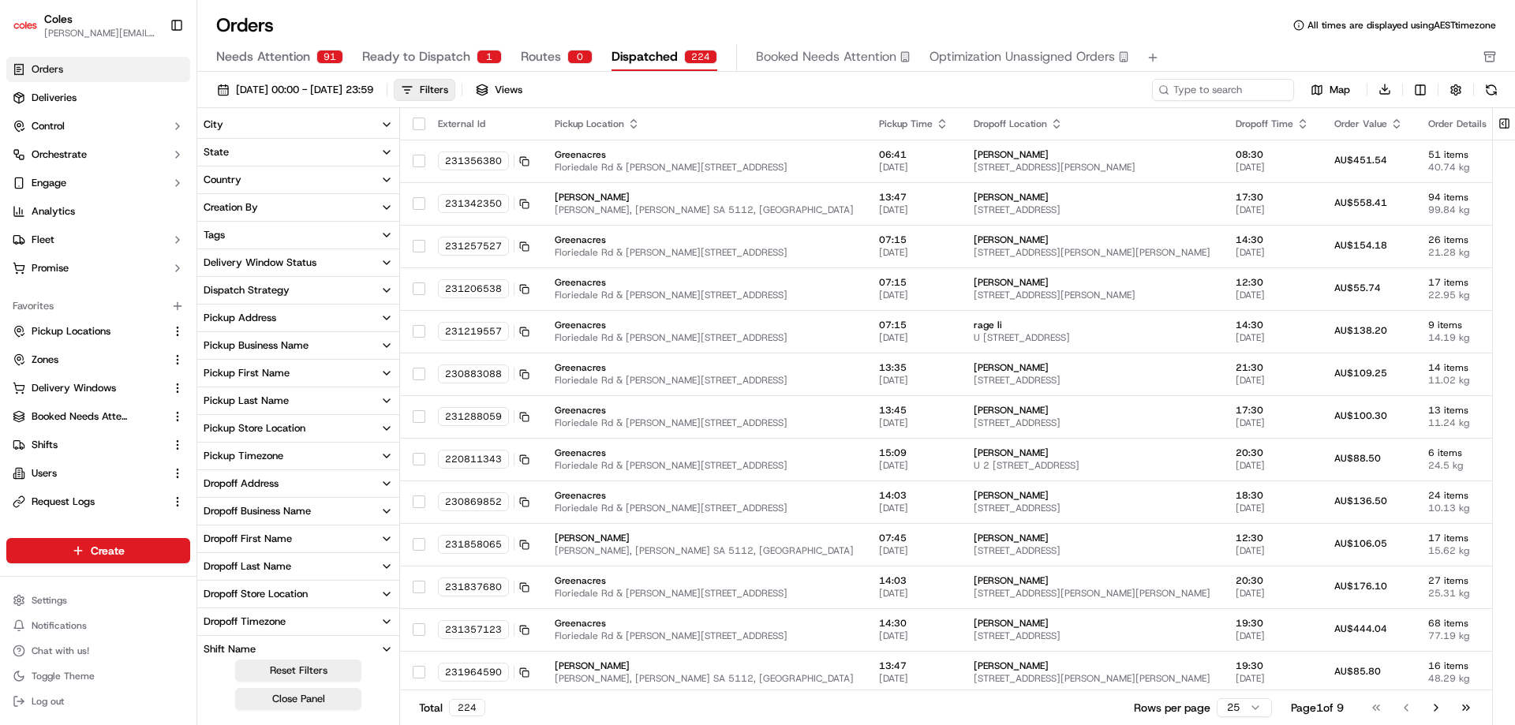
click at [381, 645] on icon "button" at bounding box center [386, 649] width 13 height 13
click at [383, 534] on icon "button" at bounding box center [386, 539] width 13 height 13
click at [384, 593] on icon "button" at bounding box center [386, 594] width 6 height 3
click at [384, 593] on icon "button" at bounding box center [386, 594] width 13 height 13
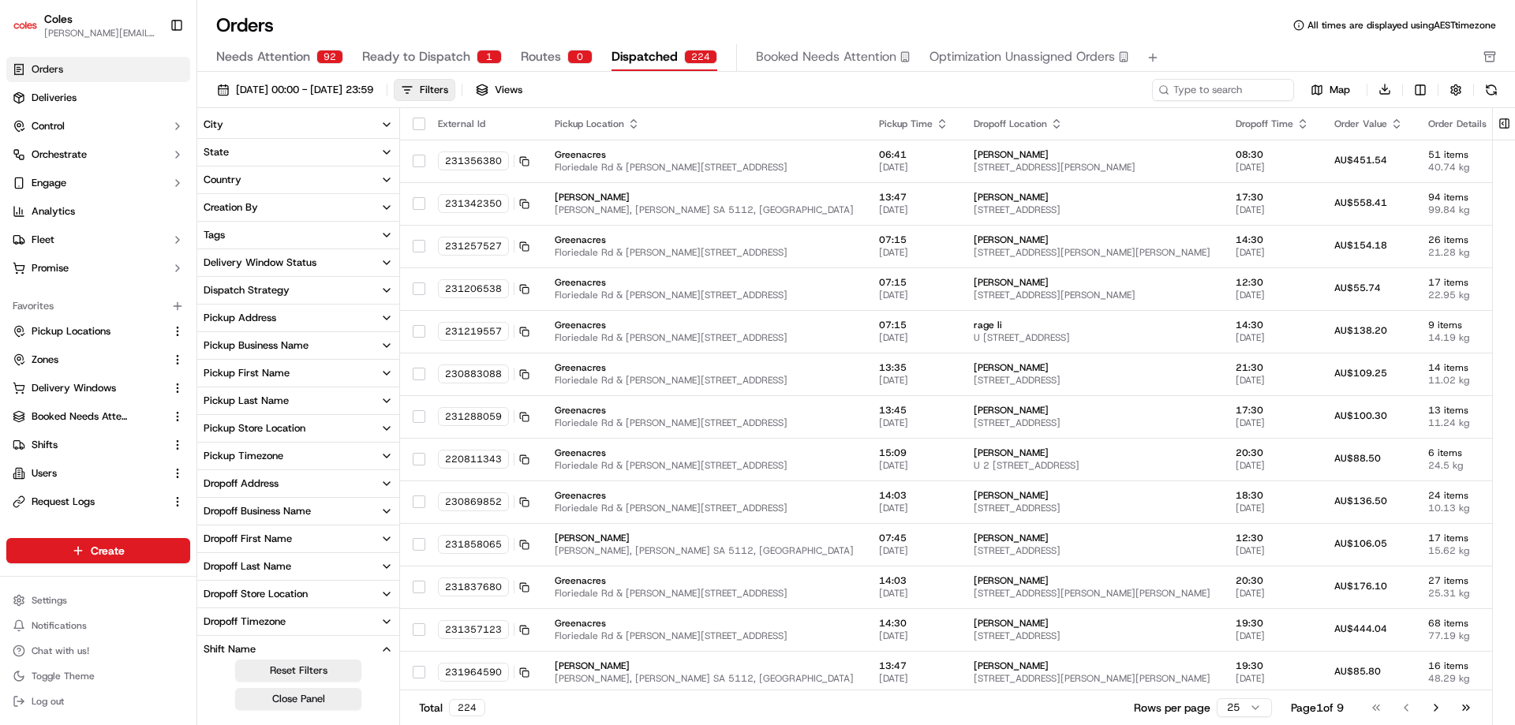
click at [383, 424] on icon "button" at bounding box center [386, 428] width 13 height 13
